Goal: Information Seeking & Learning: Learn about a topic

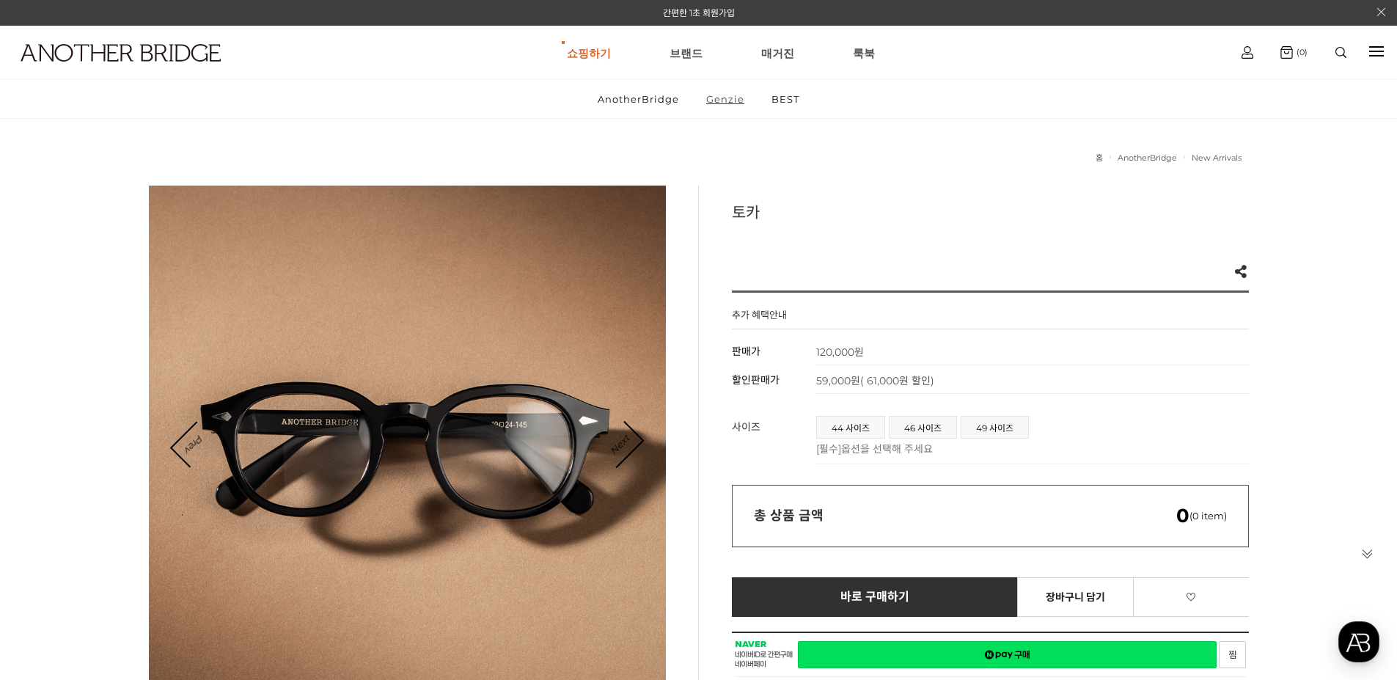
click at [725, 100] on link "Genzie" at bounding box center [725, 99] width 63 height 38
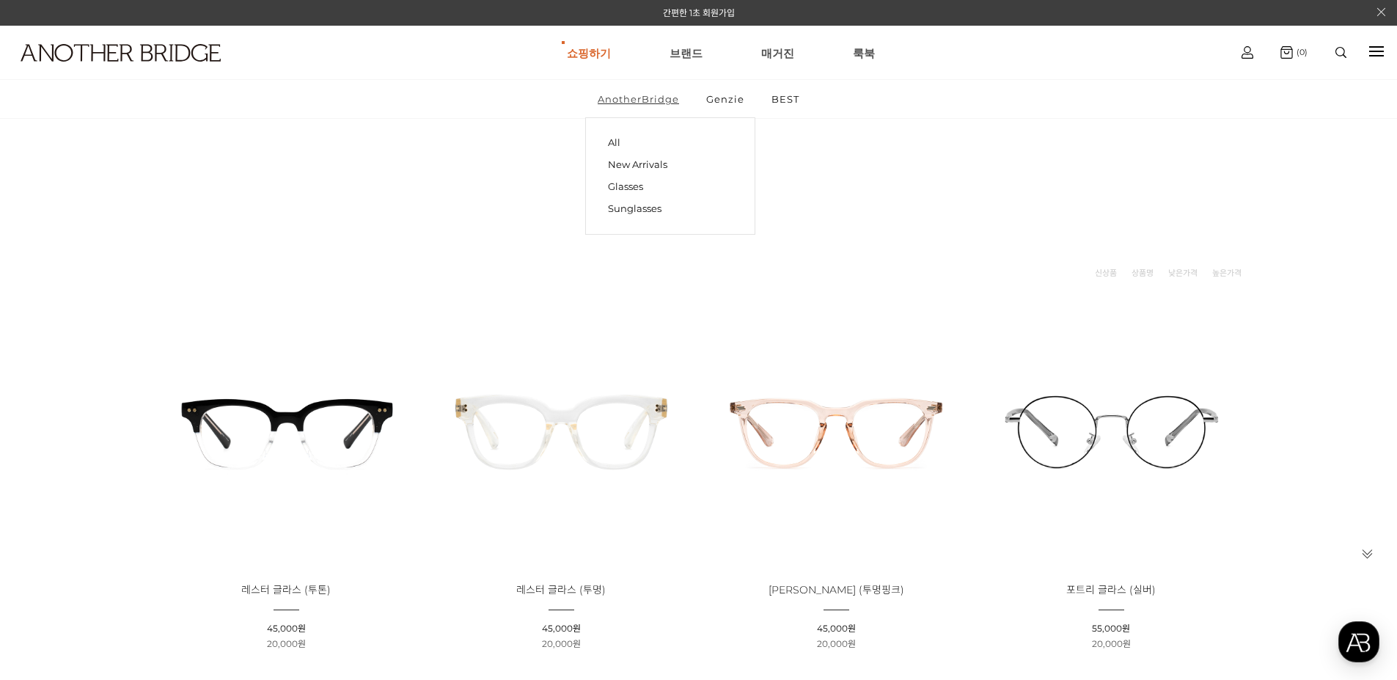
click at [656, 100] on link "AnotherBridge" at bounding box center [638, 99] width 106 height 38
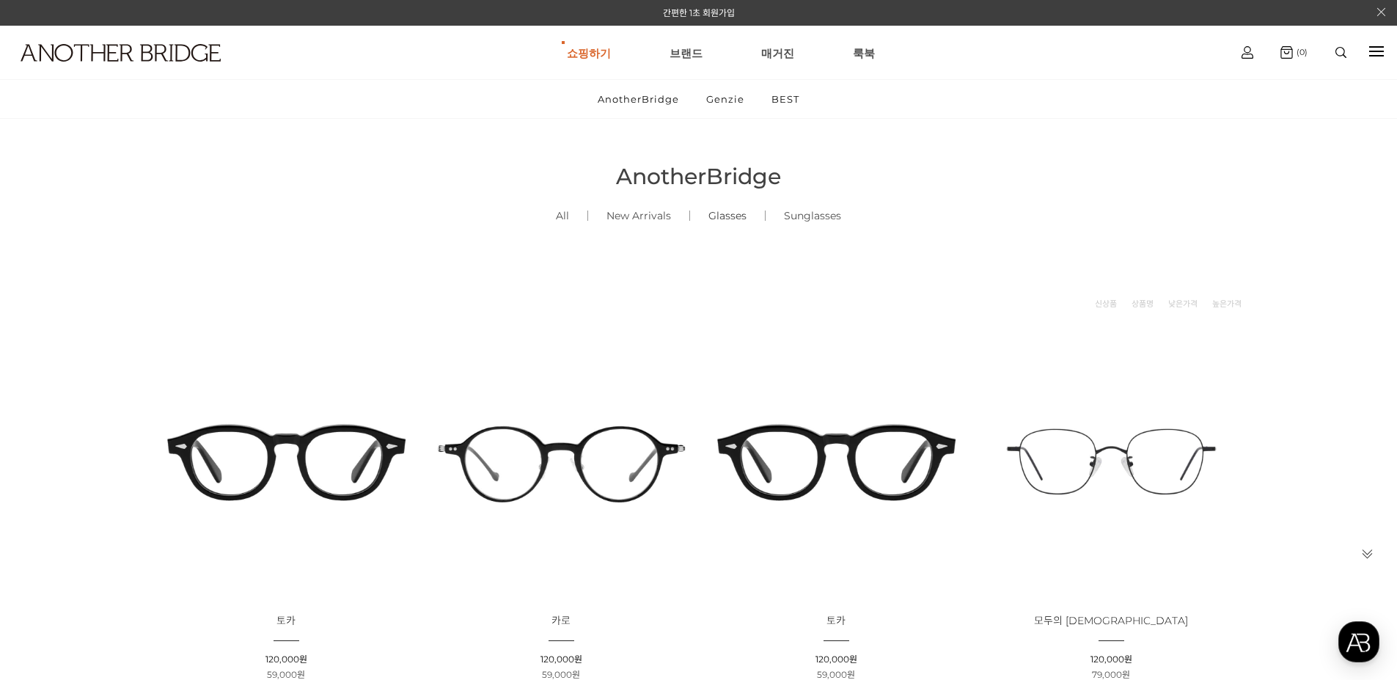
click at [720, 217] on link "Glasses ()" at bounding box center [727, 216] width 75 height 50
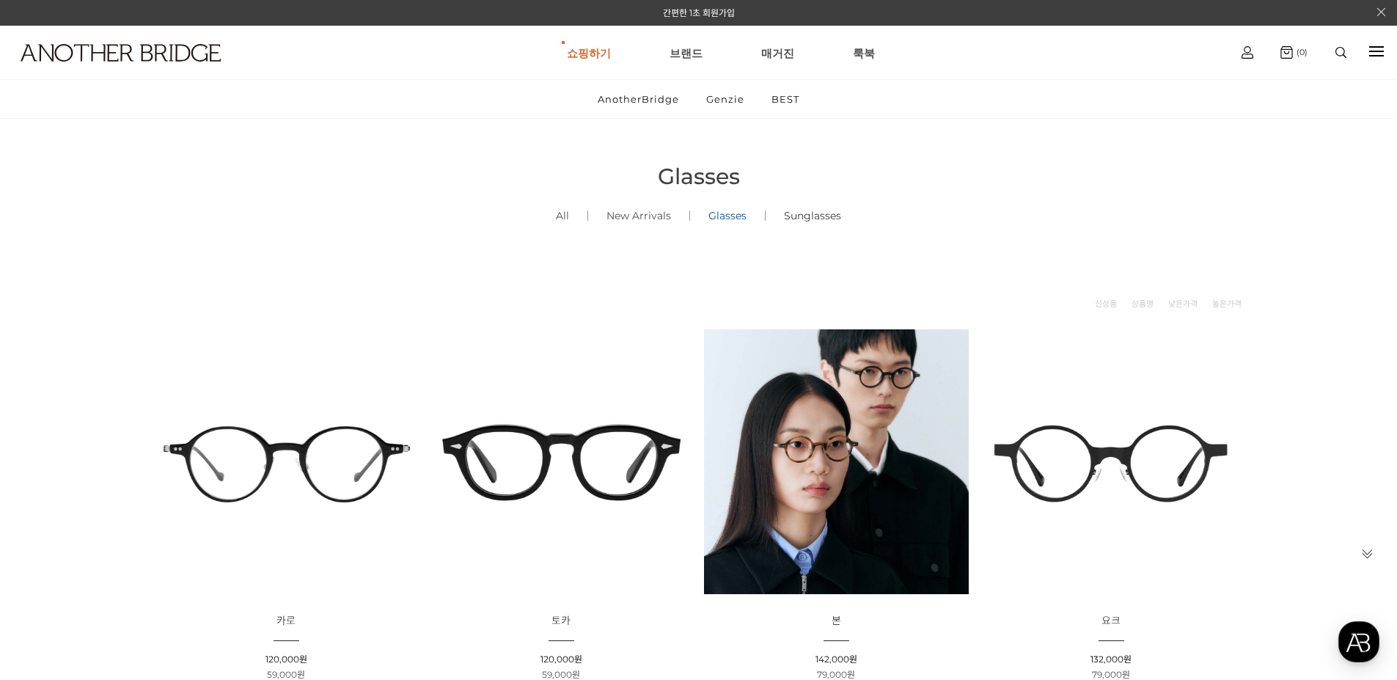
click at [795, 220] on link "Sunglasses ()" at bounding box center [813, 216] width 94 height 50
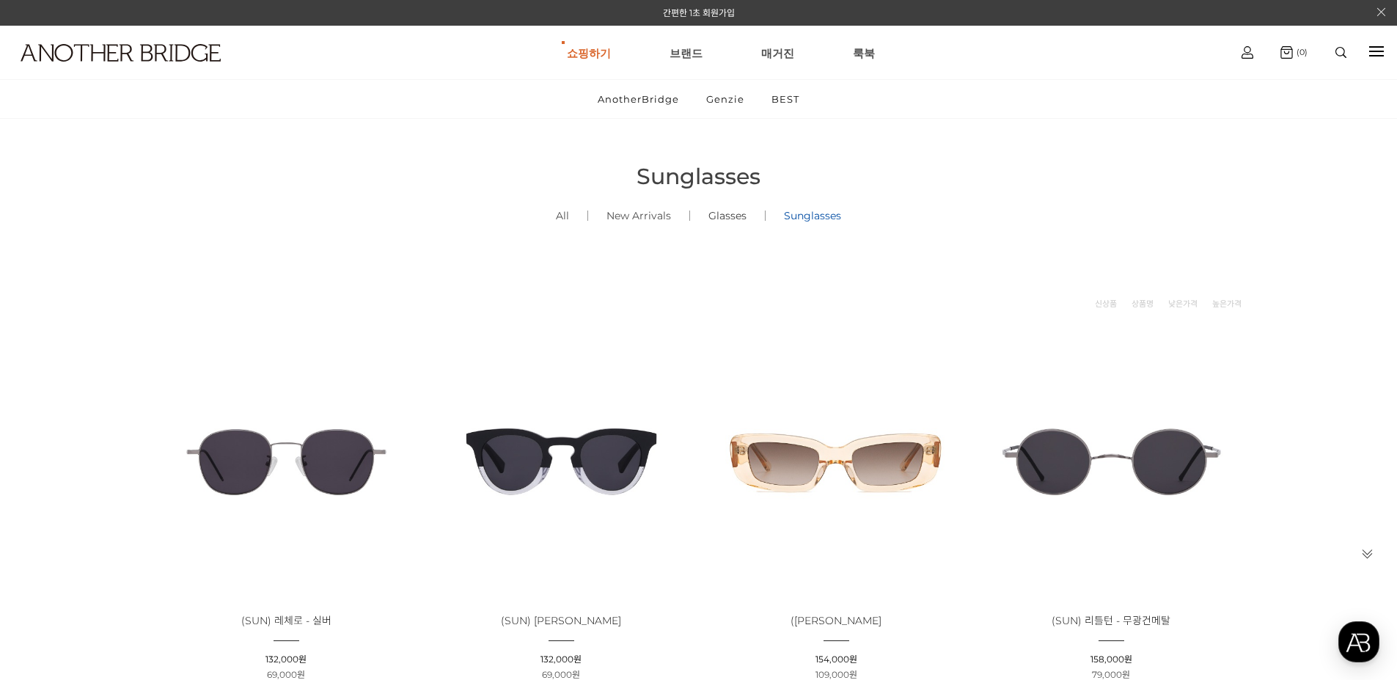
click at [728, 210] on link "Glasses ()" at bounding box center [727, 216] width 75 height 50
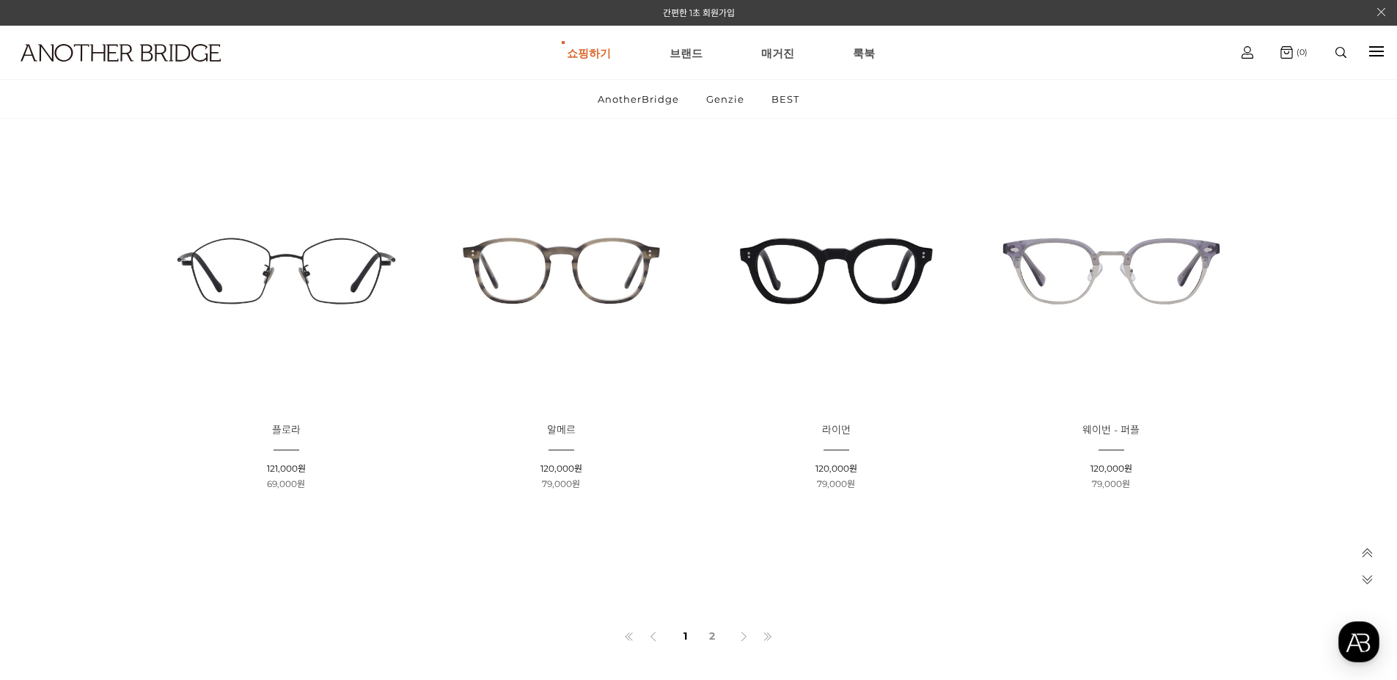
scroll to position [1100, 0]
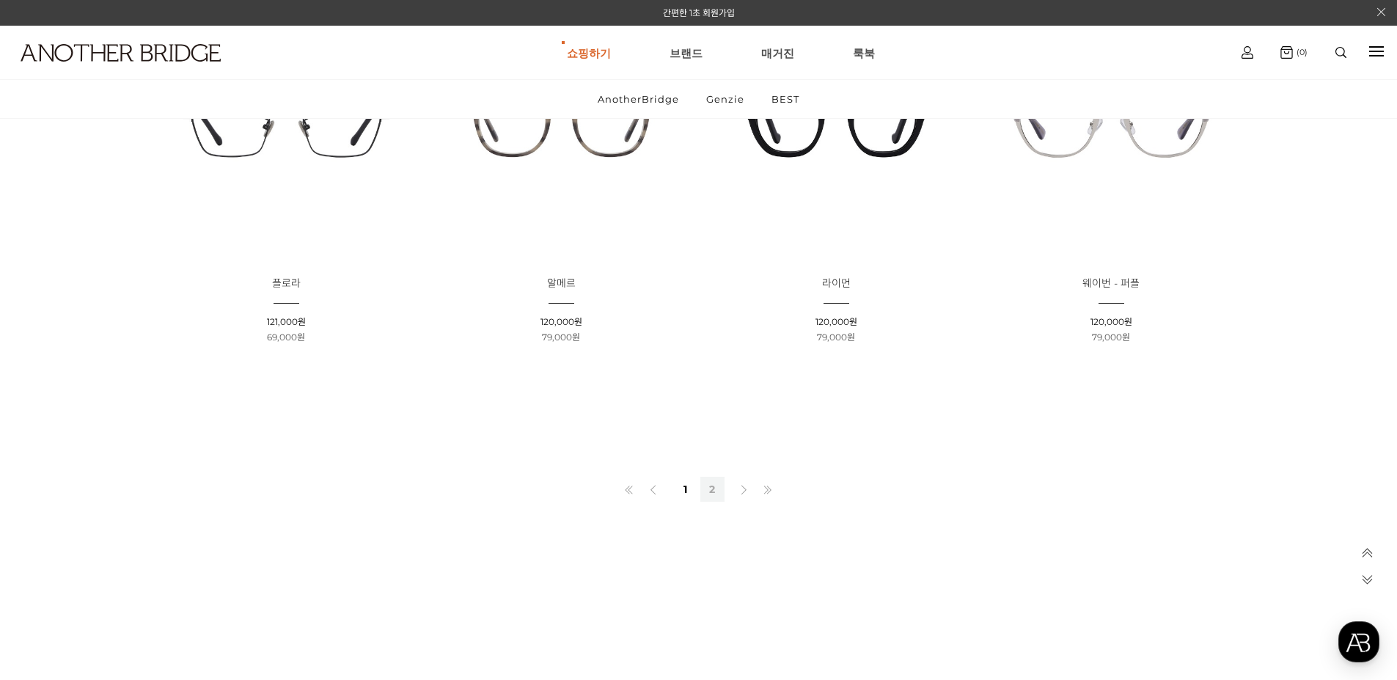
click at [713, 494] on link "2" at bounding box center [712, 489] width 24 height 25
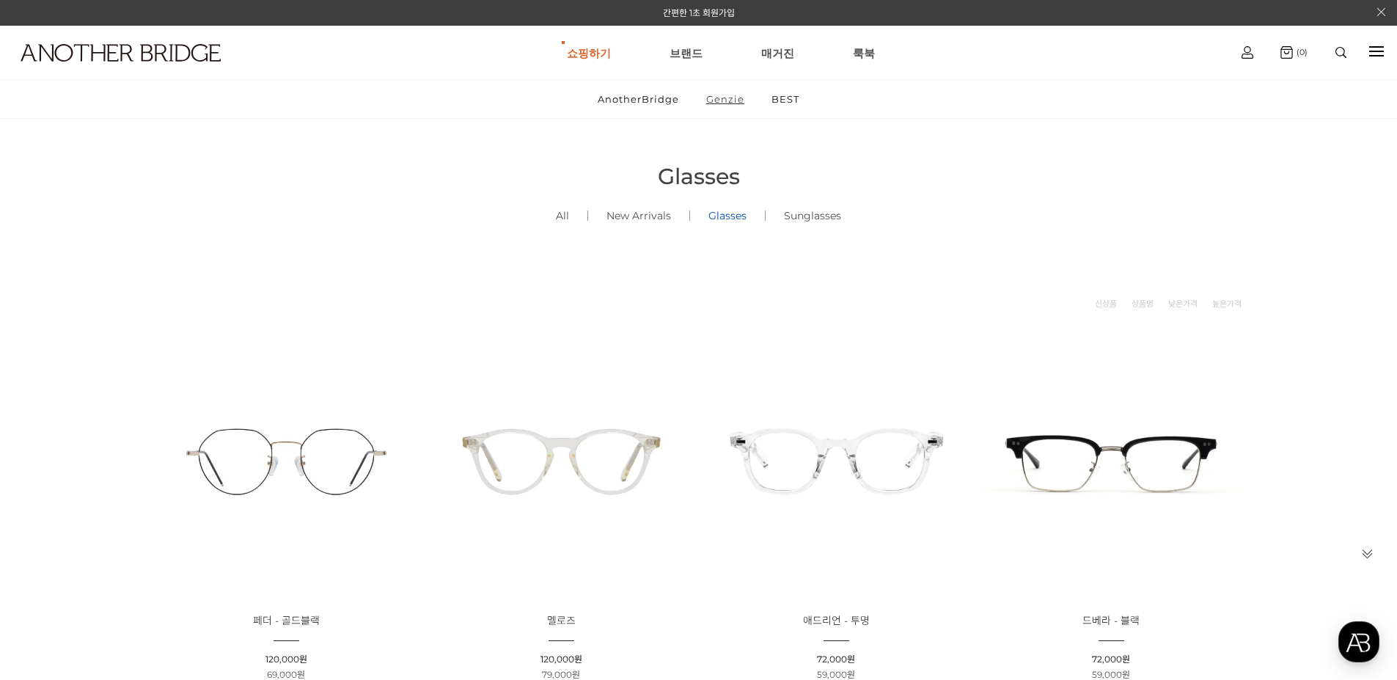
click at [739, 105] on link "Genzie" at bounding box center [725, 99] width 63 height 38
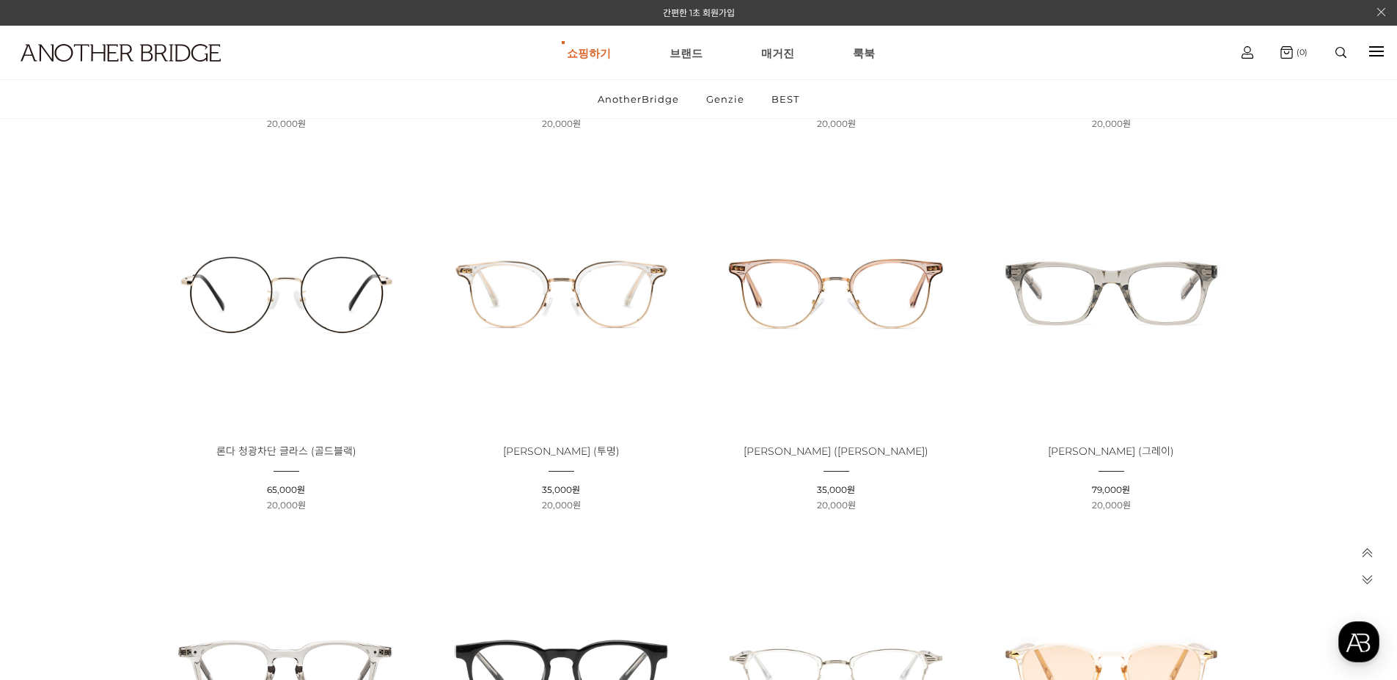
scroll to position [1247, 0]
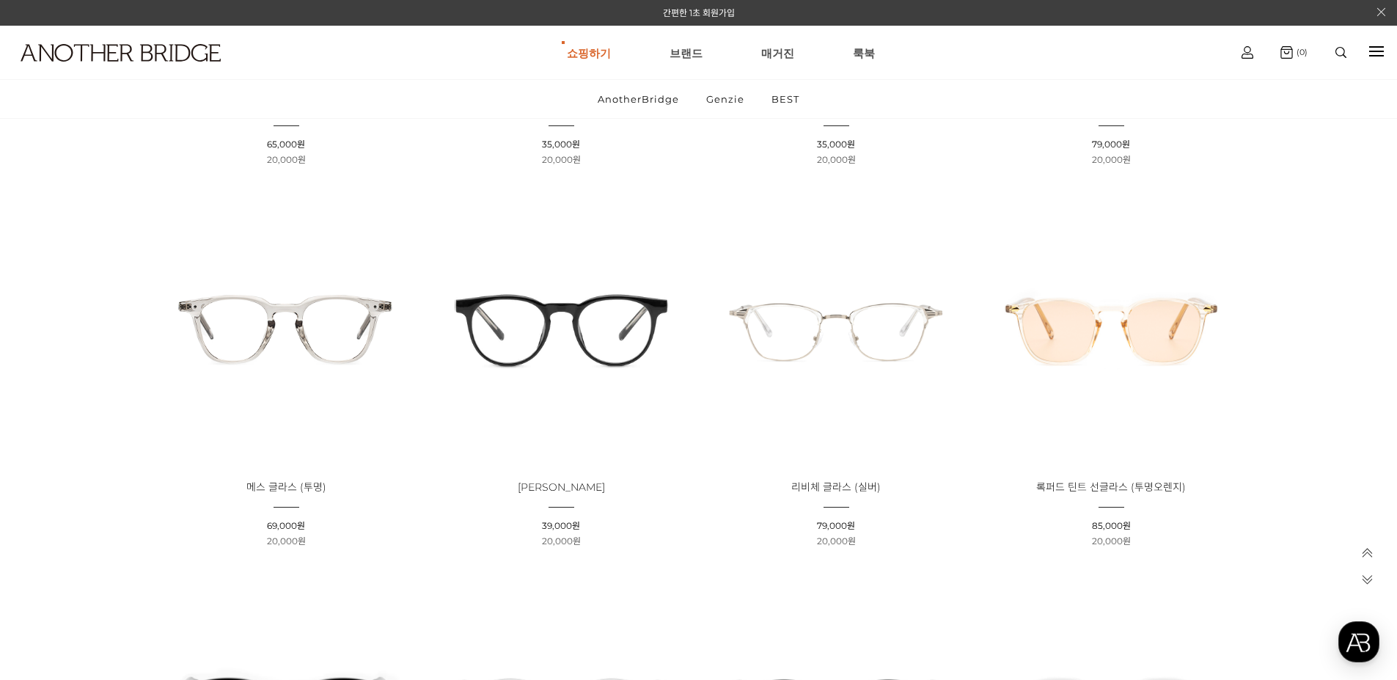
click at [600, 329] on img at bounding box center [561, 328] width 265 height 265
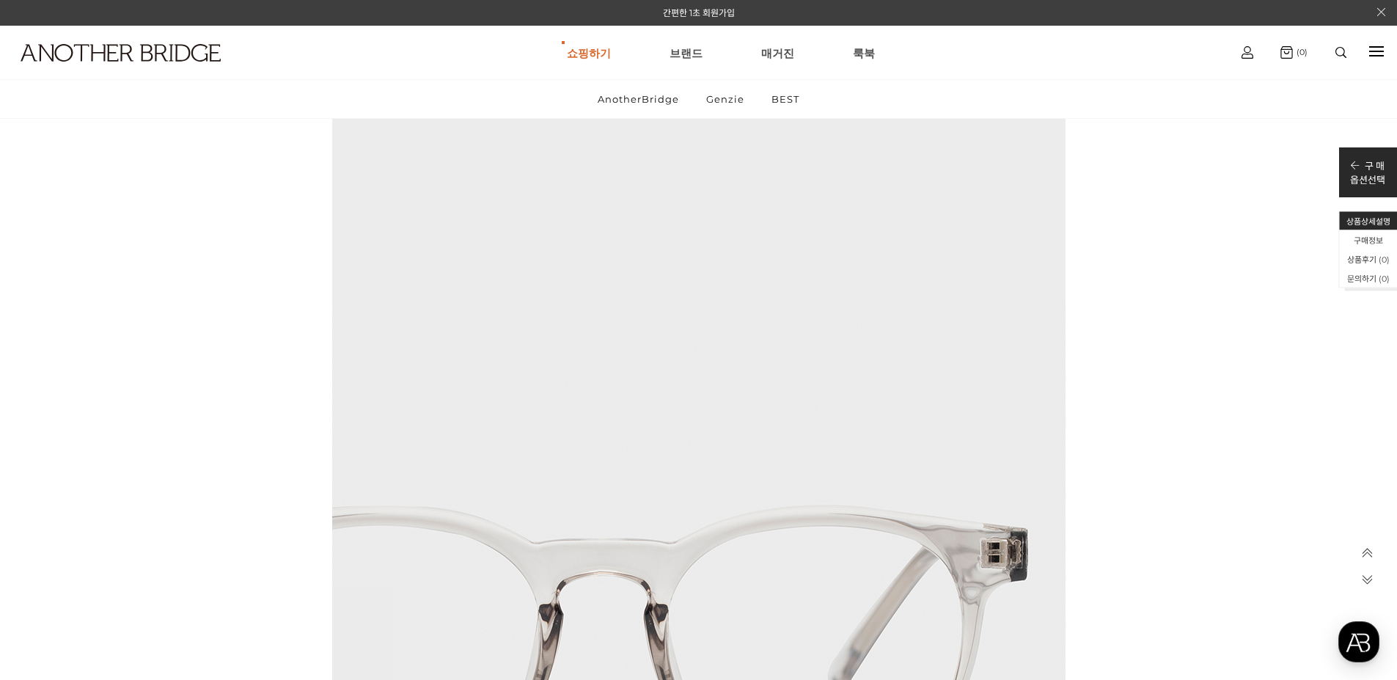
scroll to position [10414, 0]
